Goal: Task Accomplishment & Management: Use online tool/utility

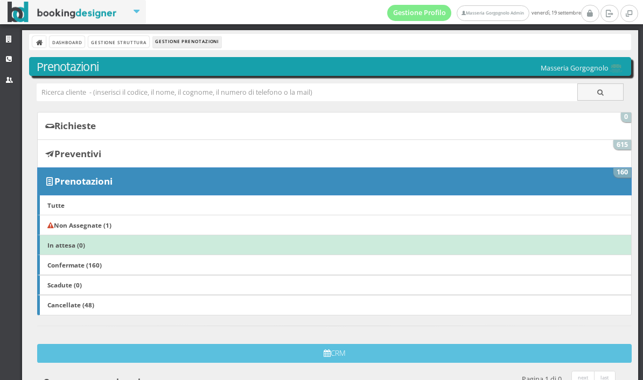
click at [5, 61] on link "CRM" at bounding box center [11, 59] width 22 height 19
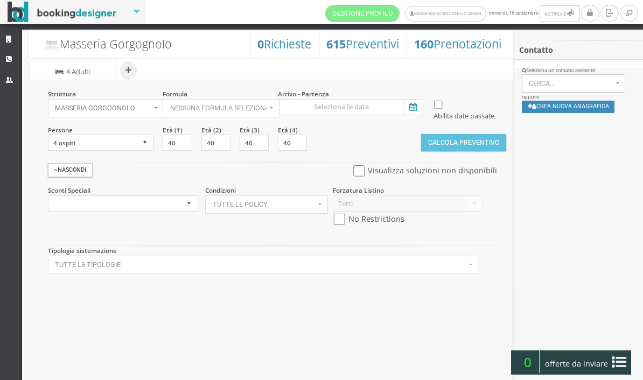
select select
click at [415, 100] on icon at bounding box center [412, 107] width 16 height 15
click at [415, 100] on input at bounding box center [350, 107] width 144 height 16
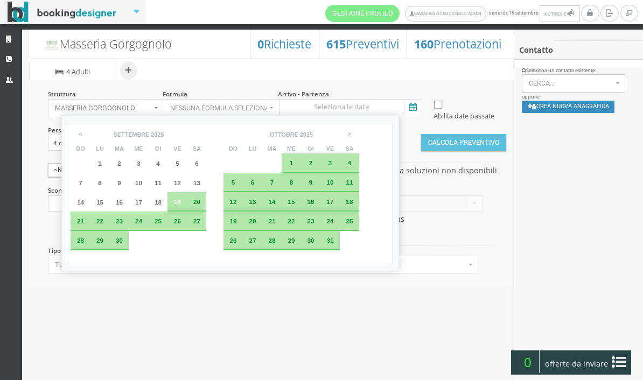
click at [203, 205] on div "20" at bounding box center [197, 202] width 12 height 6
click at [124, 231] on div "23" at bounding box center [118, 221] width 19 height 19
type input "20 set 2025 - 23 set 2025"
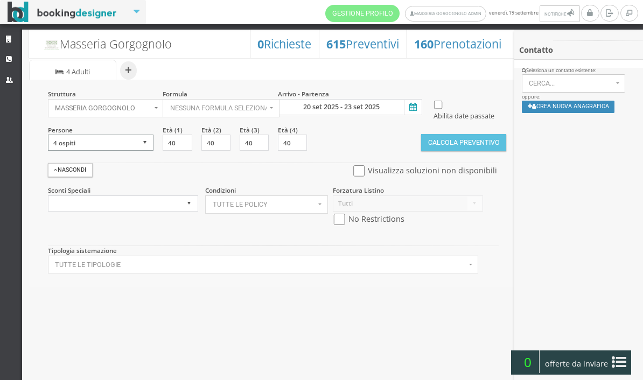
click at [141, 151] on select "1 ospite 2 ospiti 3 ospiti 4 ospiti 5 ospiti 6 ospiti 7 ospiti 8 ospiti 9 ospit…" at bounding box center [101, 143] width 106 height 16
select select "2"
click at [469, 151] on button "Calcola Preventivo" at bounding box center [463, 142] width 85 height 17
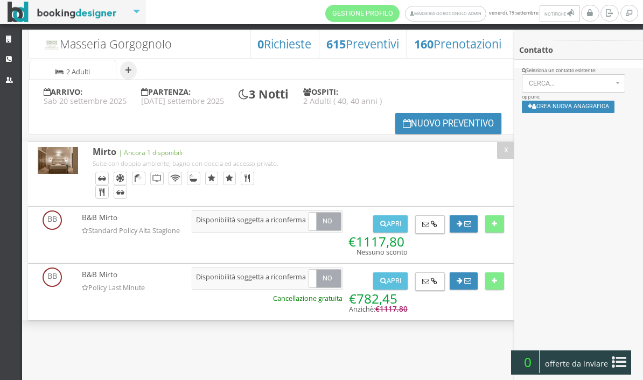
click at [418, 124] on button "Nuovo Preventivo" at bounding box center [449, 123] width 107 height 21
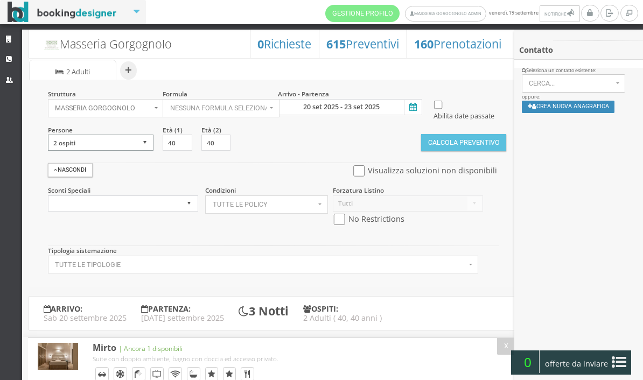
click at [130, 151] on select "1 ospite 2 ospiti 3 ospiti 4 ospiti 5 ospiti 6 ospiti 7 ospiti 8 ospiti 9 ospit…" at bounding box center [101, 143] width 106 height 16
click at [106, 151] on select "1 ospite 2 ospiti 3 ospiti 4 ospiti 5 ospiti 6 ospiti 7 ospiti 8 ospiti 9 ospit…" at bounding box center [101, 143] width 106 height 16
select select "4"
click at [467, 151] on button "Calcola Preventivo" at bounding box center [463, 142] width 85 height 17
